Goal: Information Seeking & Learning: Learn about a topic

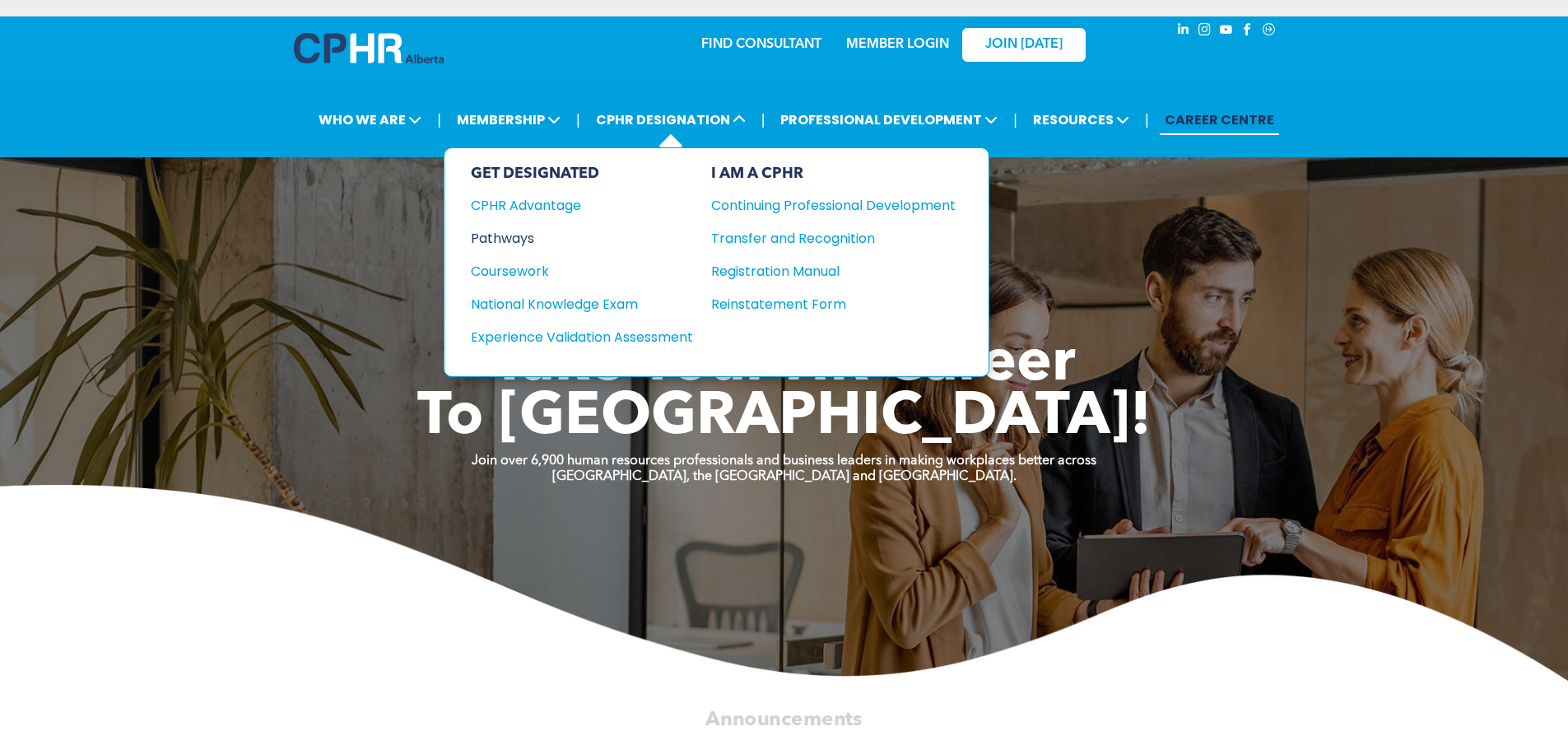
click at [501, 233] on div "Pathways" at bounding box center [570, 238] width 200 height 21
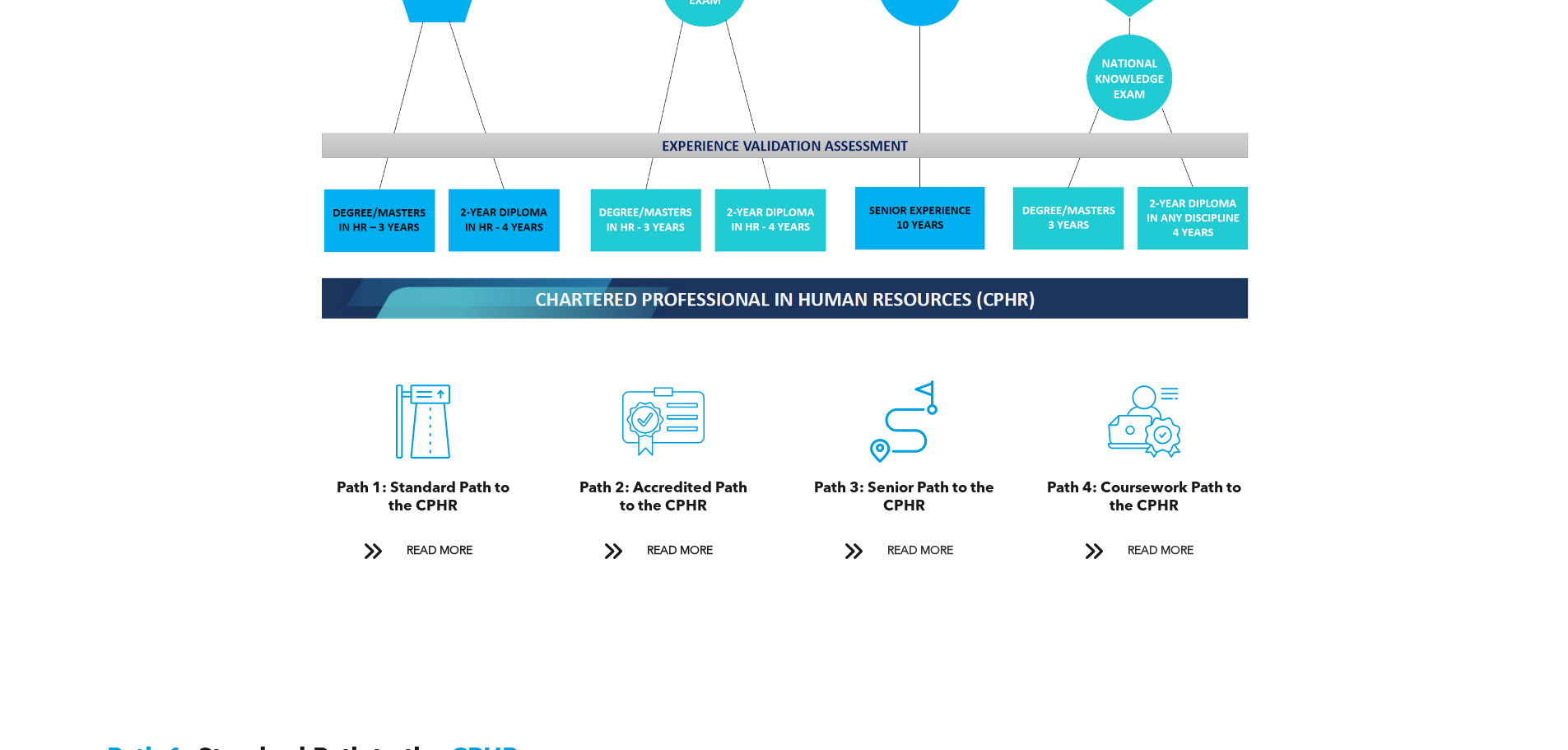
scroll to position [1647, 0]
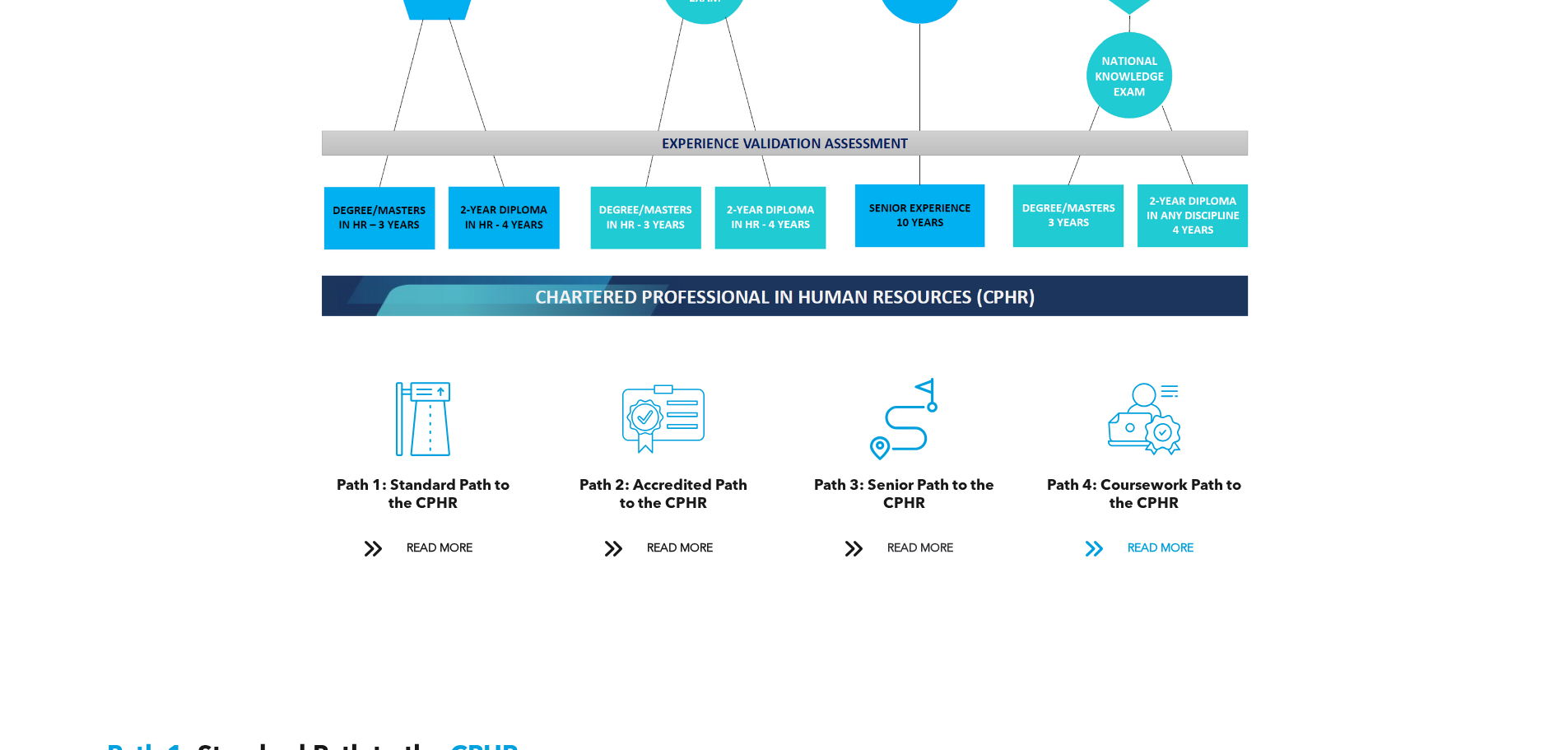
click at [1149, 534] on span "READ MORE" at bounding box center [1160, 549] width 77 height 30
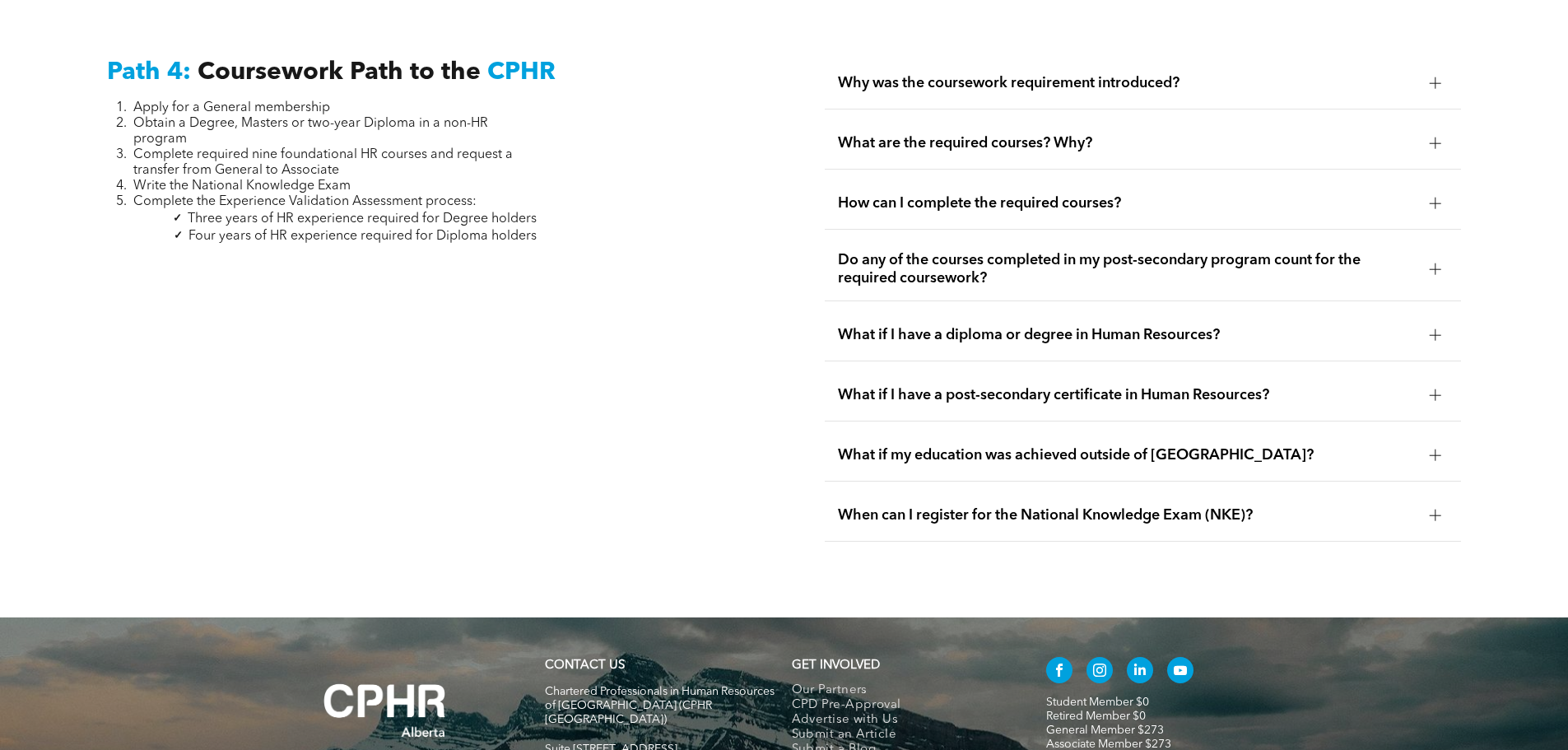
scroll to position [4972, 0]
